Goal: Navigation & Orientation: Find specific page/section

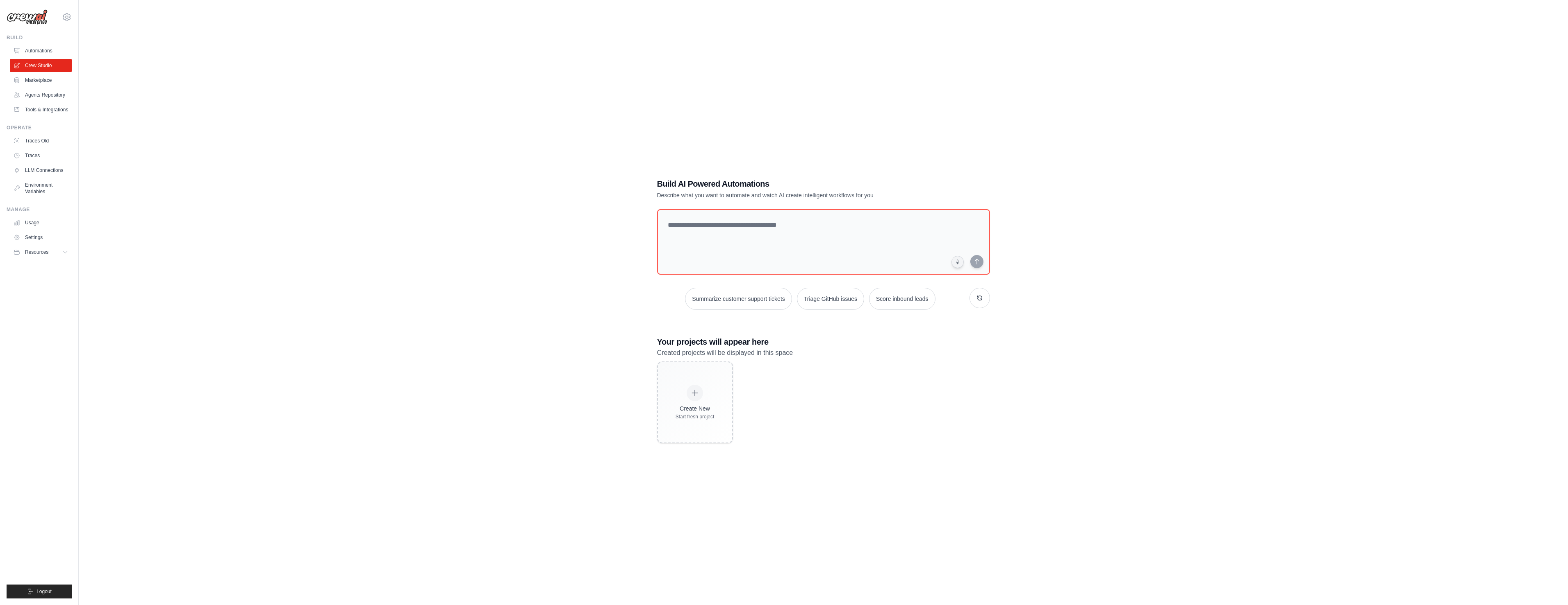
click at [1249, 432] on div "Build AI Powered Automations Describe what you want to automate and watch AI cr…" at bounding box center [823, 310] width 1463 height 605
click at [35, 53] on link "Automations" at bounding box center [41, 50] width 62 height 13
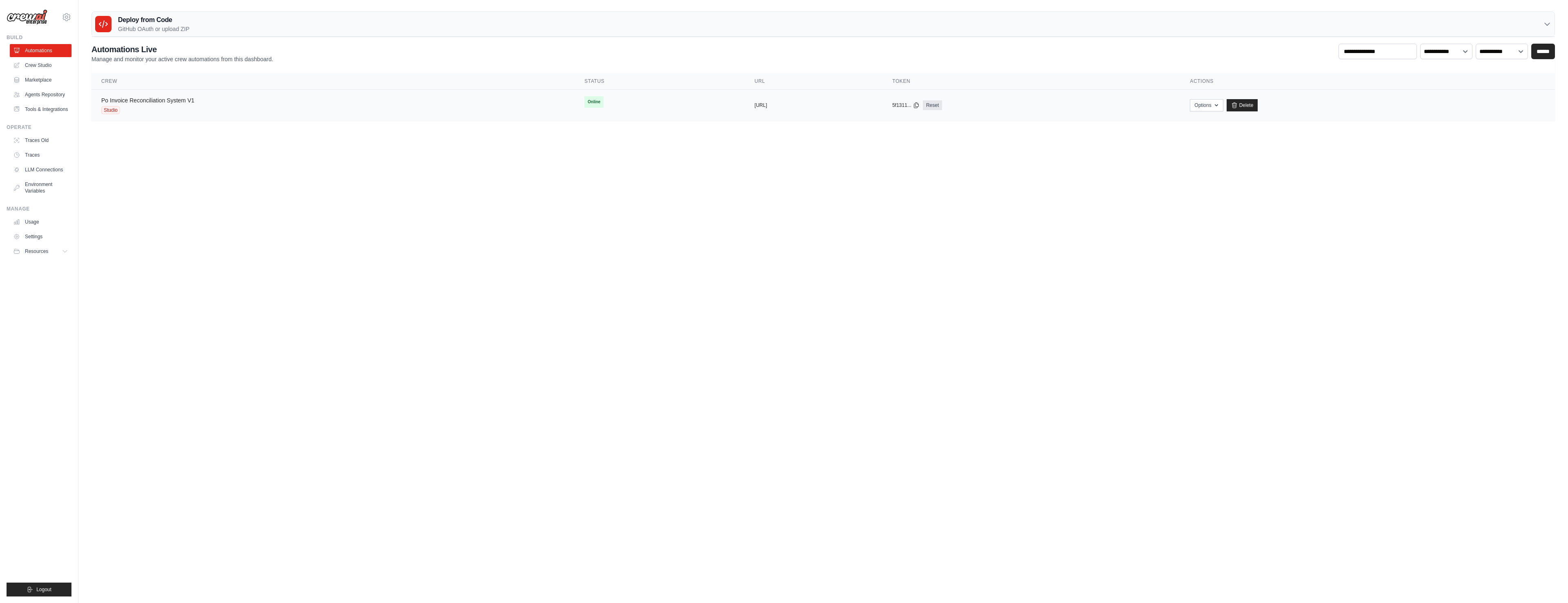
click at [115, 101] on link "Po Invoice Reconciliation System V1" at bounding box center [148, 100] width 94 height 6
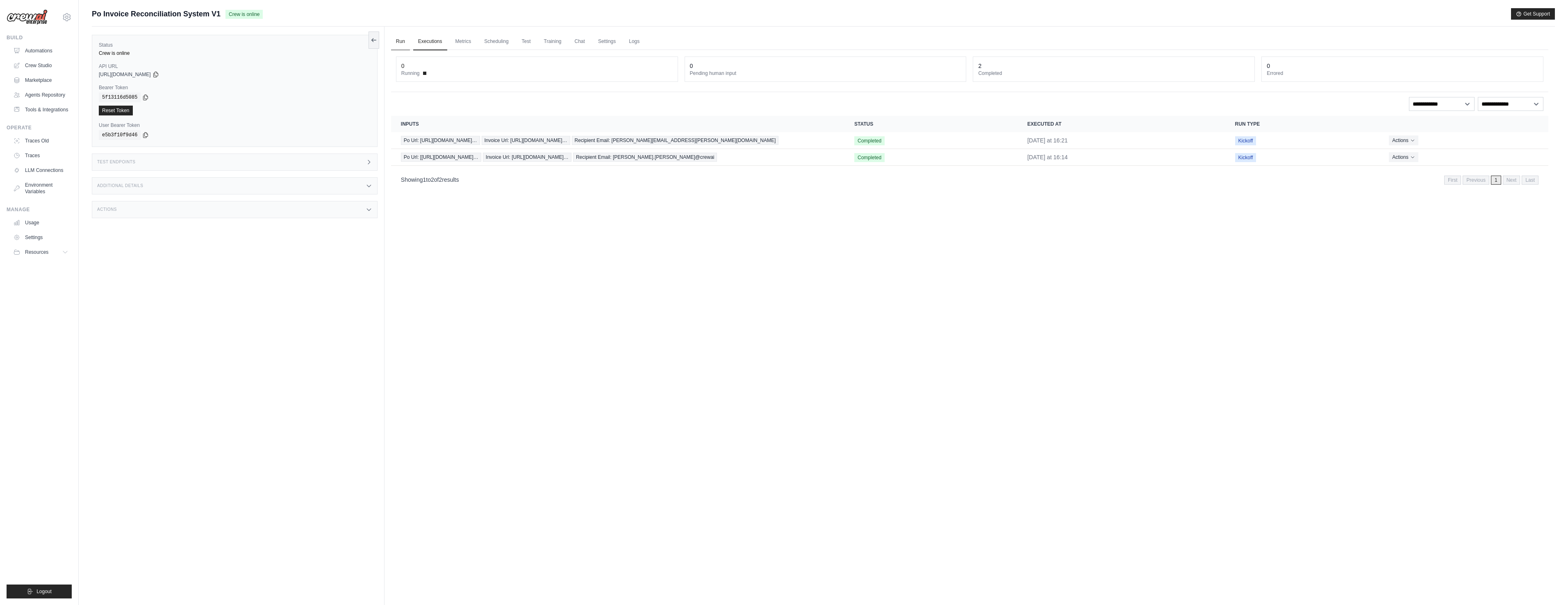
click at [404, 45] on link "Run" at bounding box center [400, 42] width 18 height 18
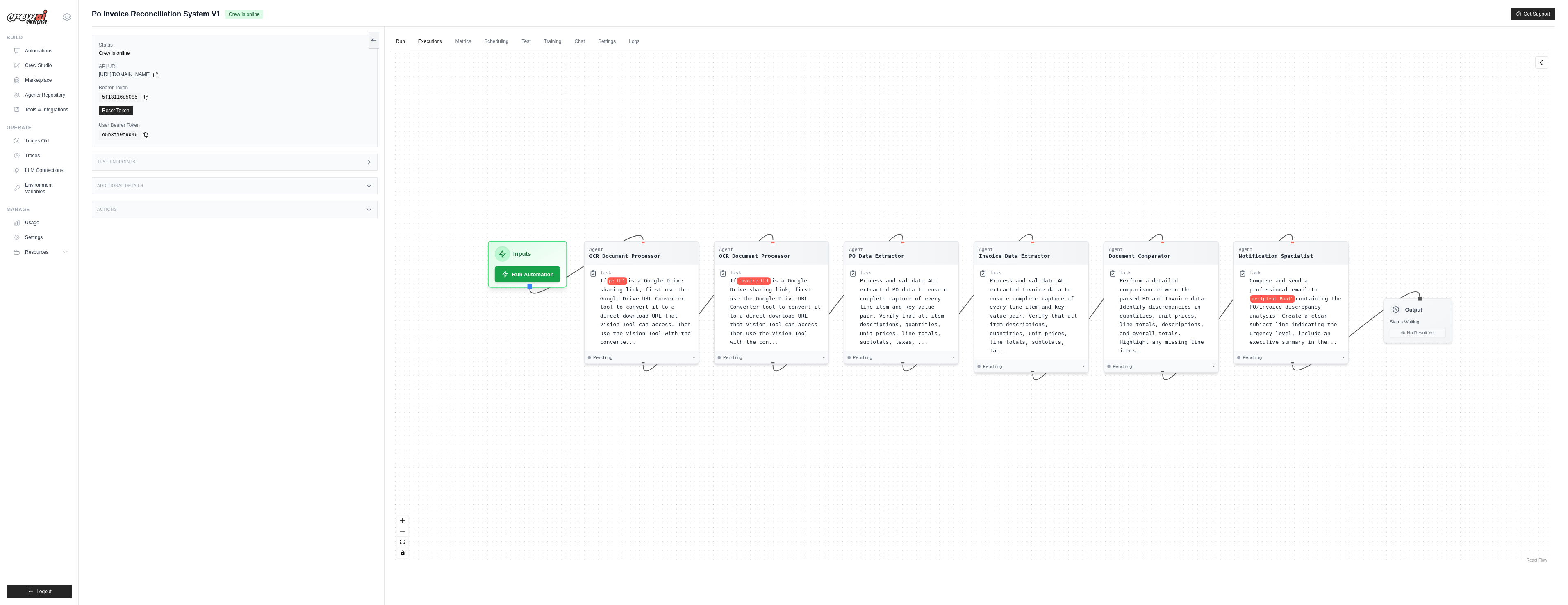
click at [433, 42] on link "Executions" at bounding box center [430, 42] width 34 height 18
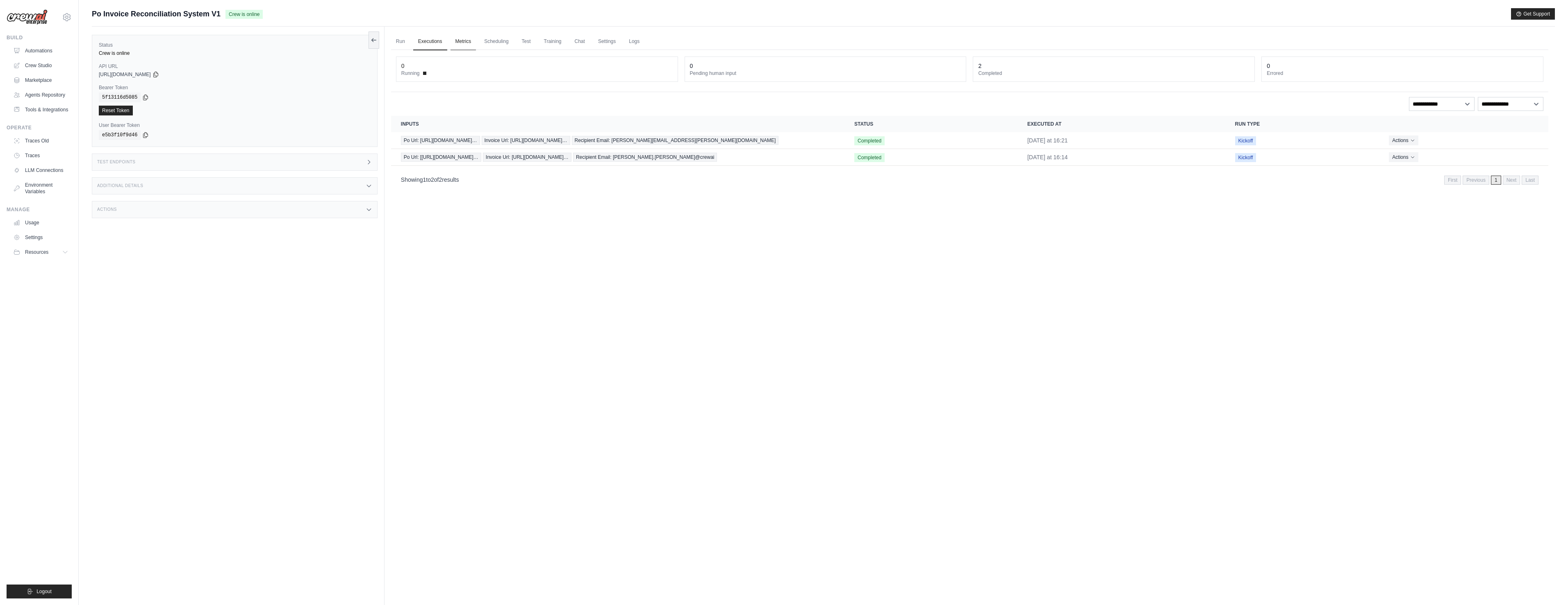
click at [459, 40] on link "Metrics" at bounding box center [462, 42] width 25 height 18
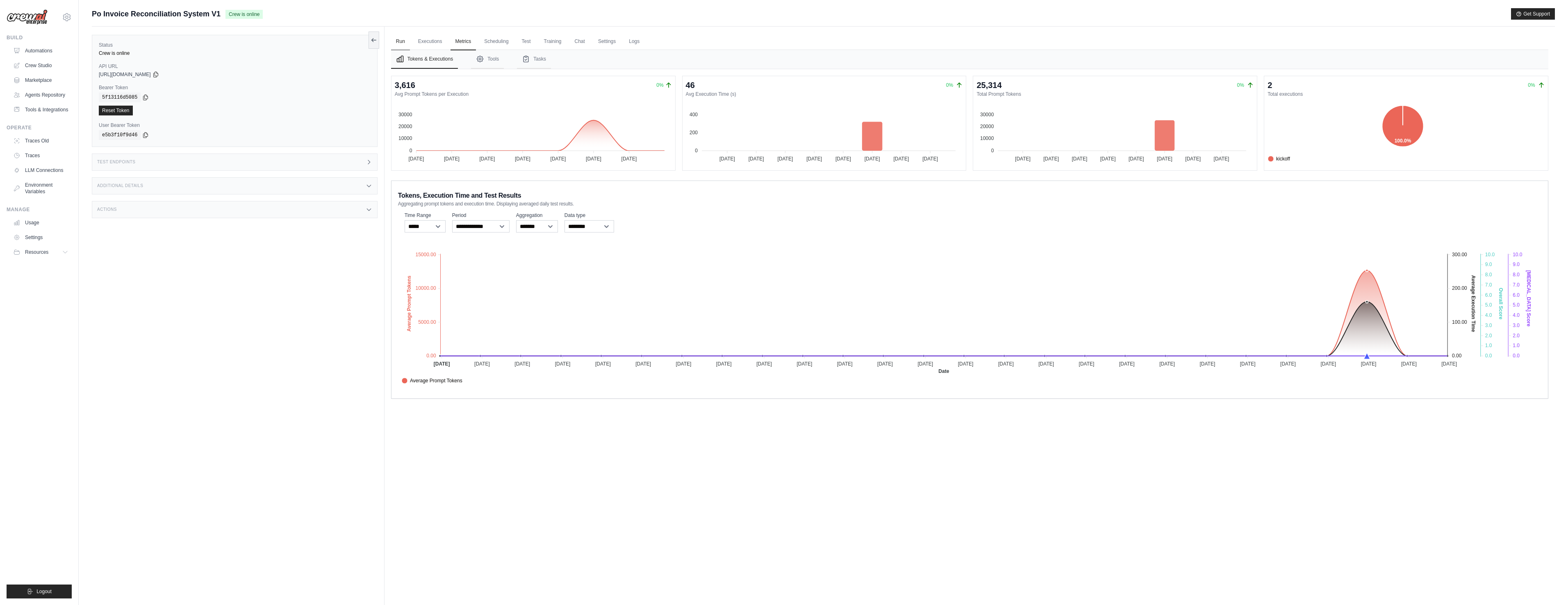
click at [405, 43] on link "Run" at bounding box center [400, 42] width 18 height 18
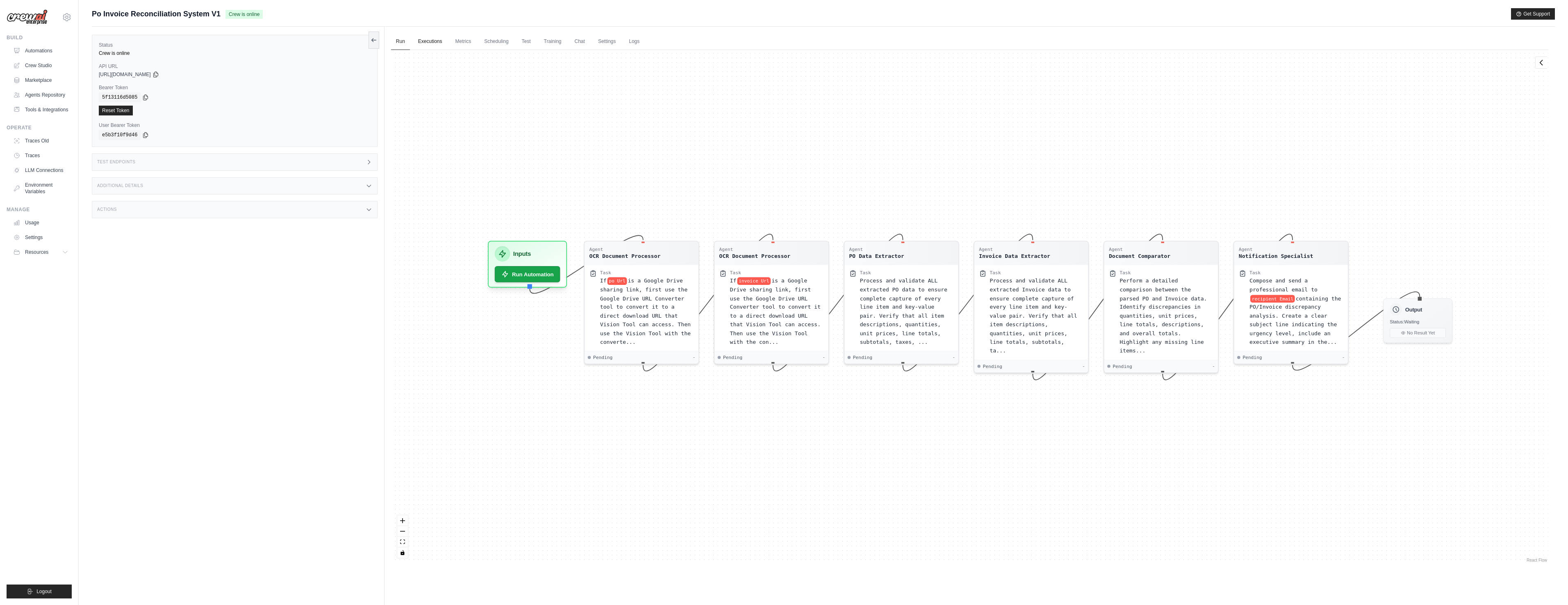
click at [430, 42] on link "Executions" at bounding box center [430, 42] width 34 height 18
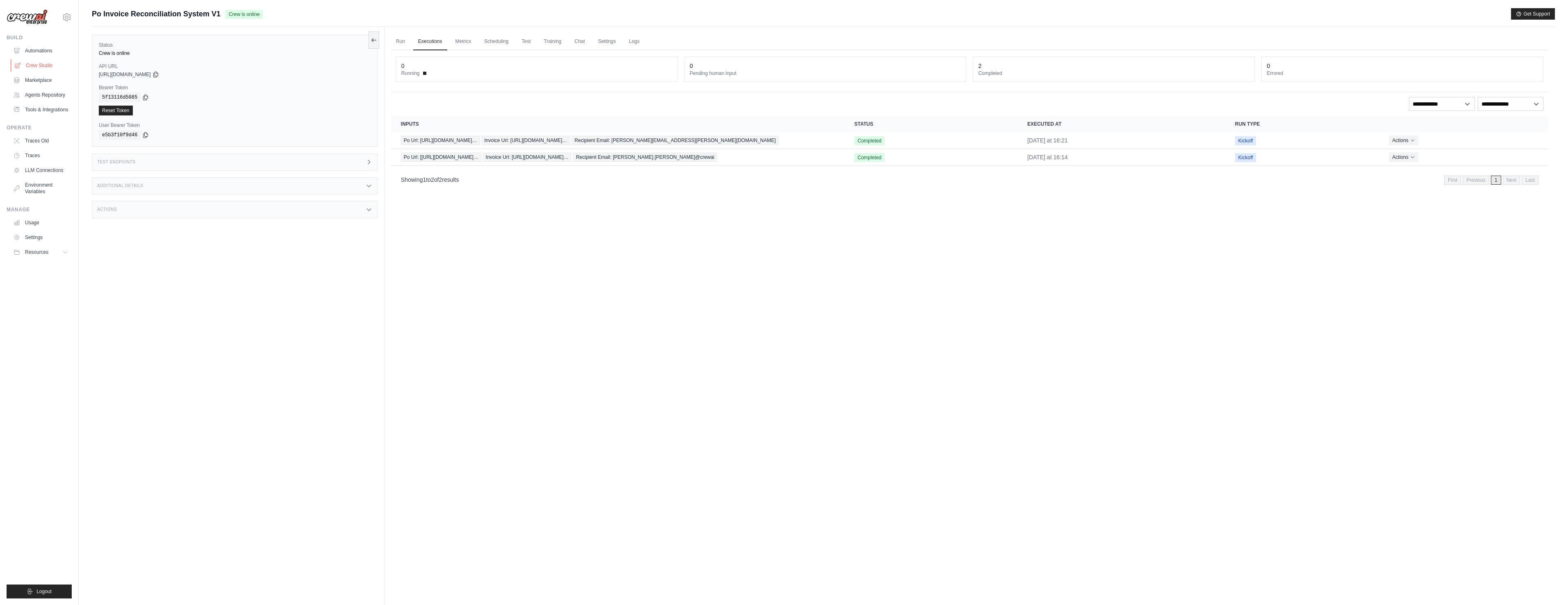
click at [47, 68] on link "Crew Studio" at bounding box center [41, 65] width 62 height 13
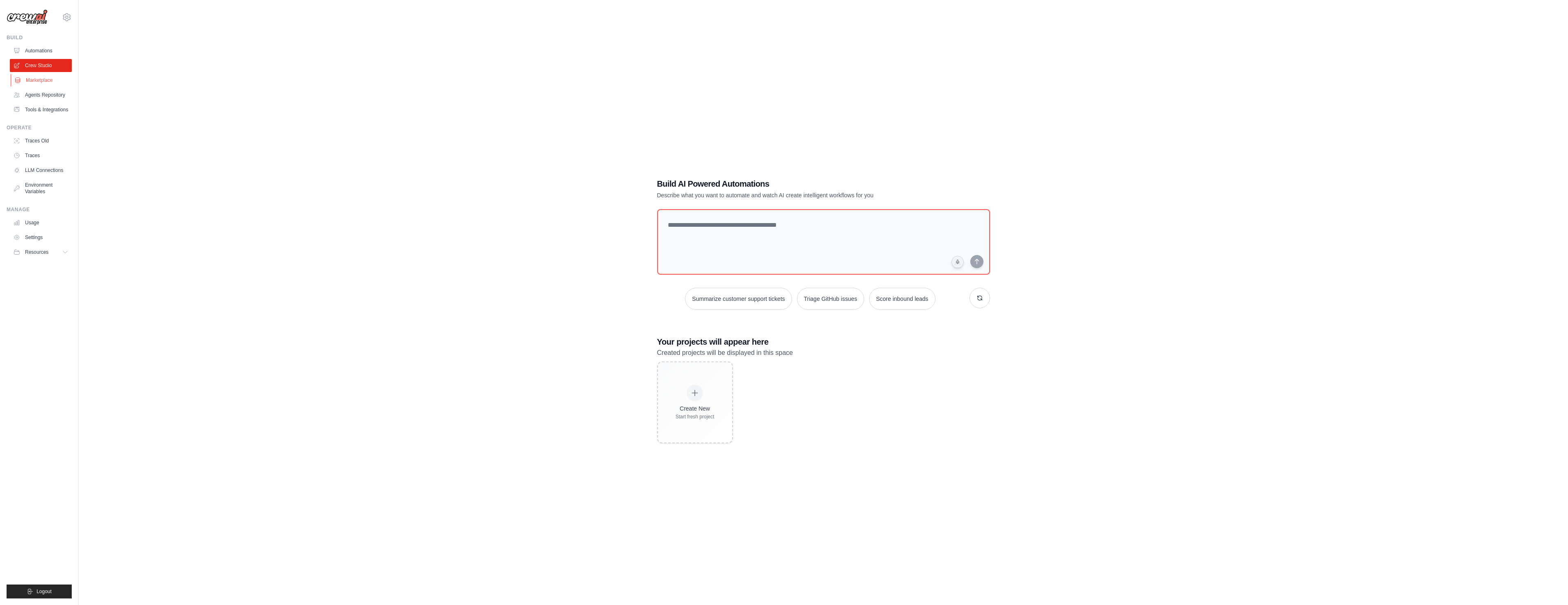
click at [29, 82] on link "Marketplace" at bounding box center [41, 80] width 62 height 13
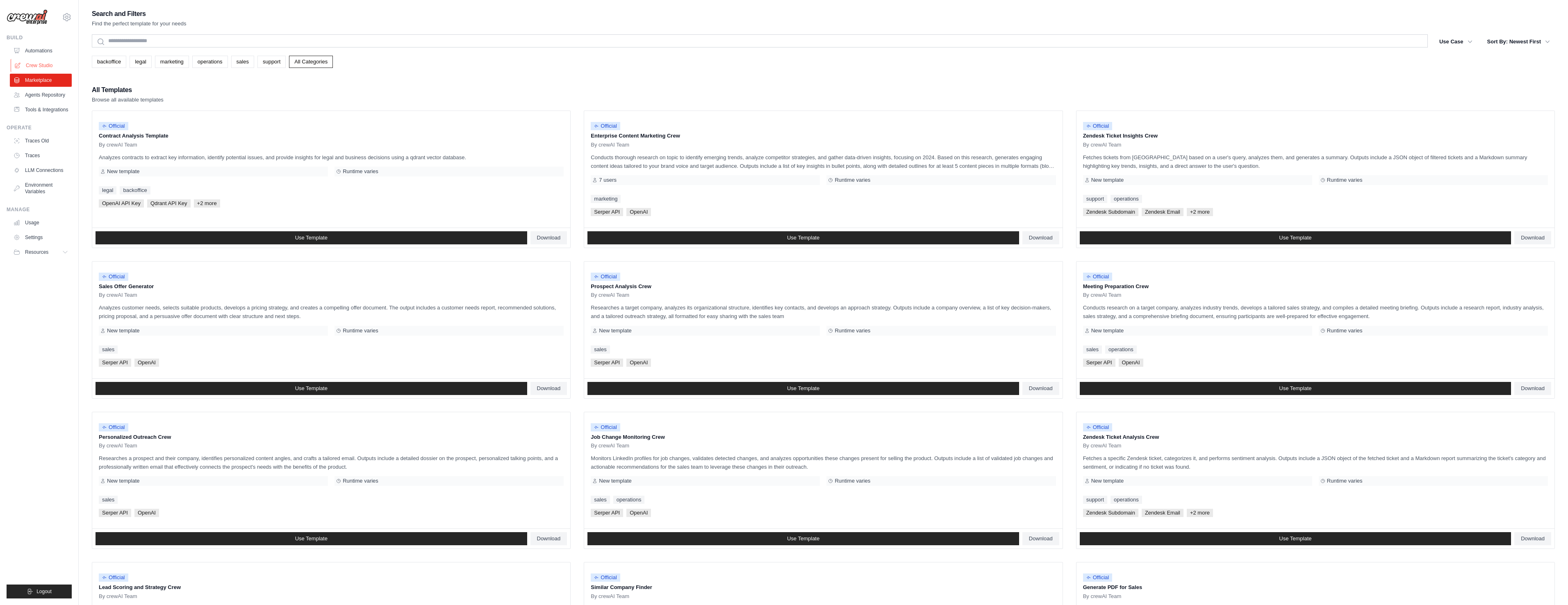
click at [35, 64] on link "Crew Studio" at bounding box center [41, 65] width 62 height 13
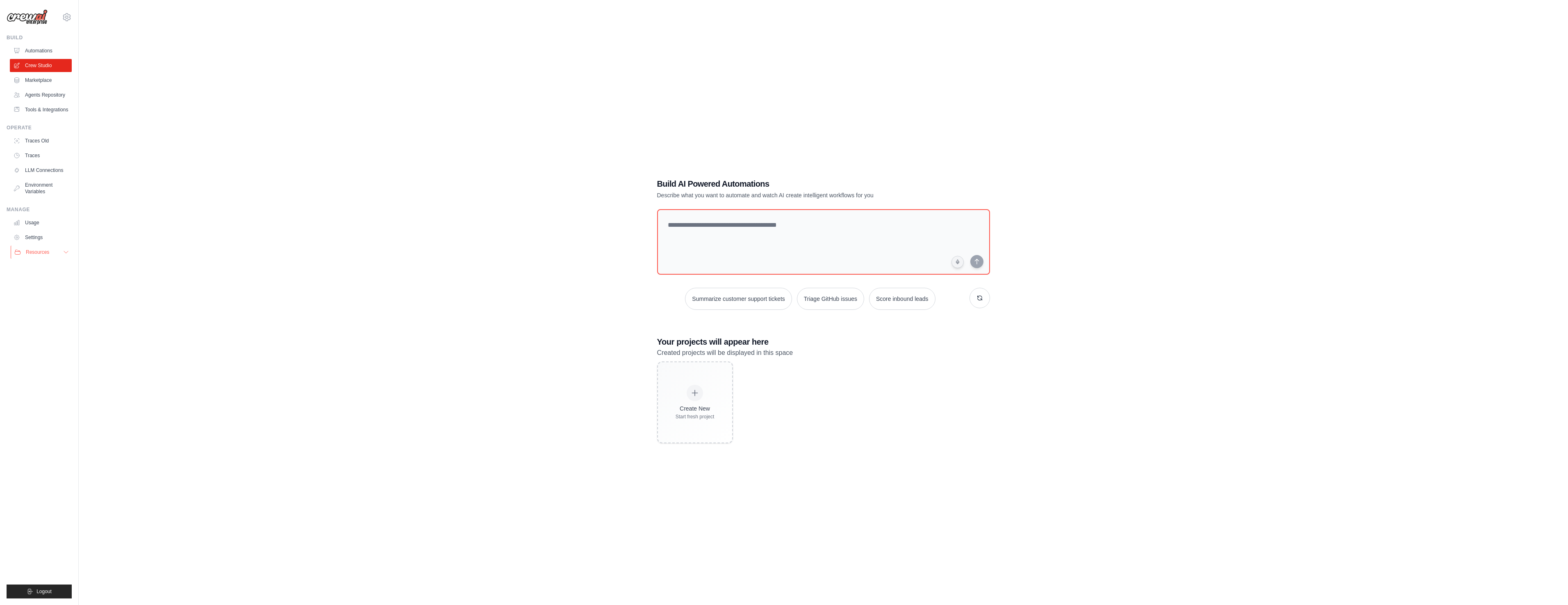
click at [64, 251] on icon at bounding box center [65, 252] width 6 height 6
